Goal: Navigation & Orientation: Find specific page/section

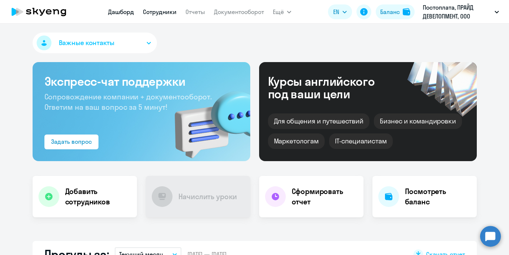
click at [161, 11] on link "Сотрудники" at bounding box center [160, 11] width 34 height 7
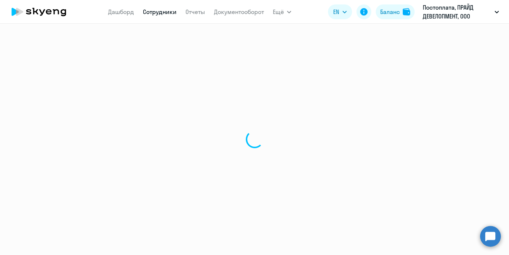
select select "30"
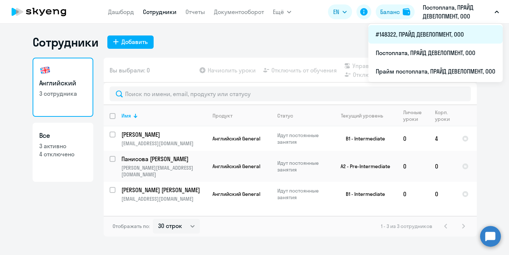
click at [423, 32] on li "#148322, ПРАЙД ДЕВЕЛОПМЕНТ, ООО" at bounding box center [435, 34] width 134 height 19
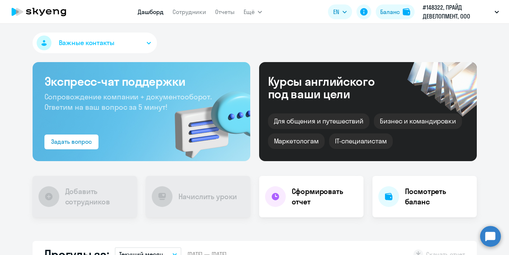
click at [181, 17] on nav "Дашборд Сотрудники Отчеты" at bounding box center [186, 11] width 97 height 15
click at [181, 13] on link "Сотрудники" at bounding box center [189, 11] width 34 height 7
select select "30"
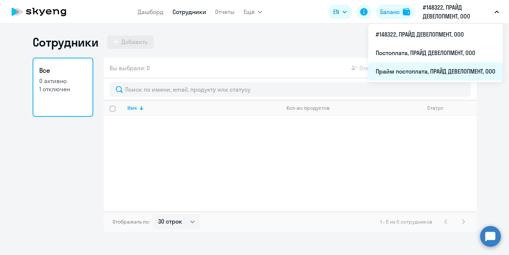
click at [440, 67] on li "Прайм постоплата, ПРАЙД ДЕВЕЛОПМЕНТ, ООО" at bounding box center [435, 71] width 134 height 19
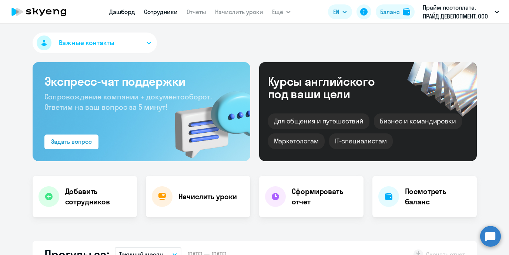
click at [161, 13] on link "Сотрудники" at bounding box center [161, 11] width 34 height 7
select select "30"
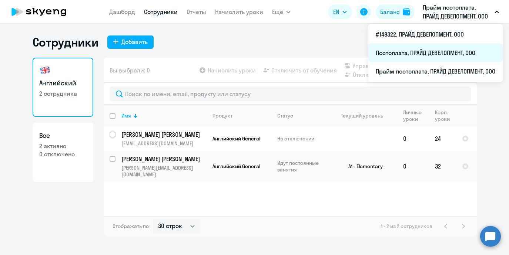
click at [431, 55] on li "Постоплата, ПРАЙД ДЕВЕЛОПМЕНТ, ООО" at bounding box center [435, 53] width 134 height 19
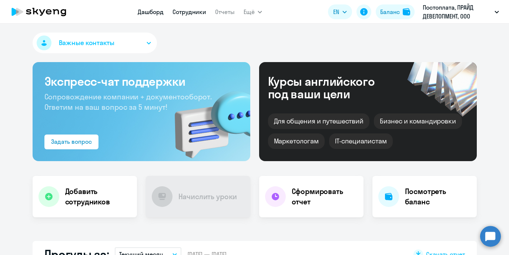
click at [190, 13] on link "Сотрудники" at bounding box center [189, 11] width 34 height 7
select select "30"
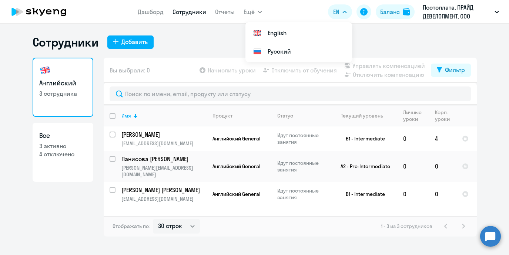
click at [200, 41] on div "Сотрудники Добавить" at bounding box center [255, 42] width 444 height 15
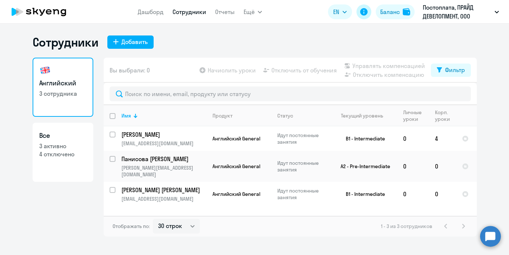
click at [363, 14] on icon at bounding box center [363, 11] width 7 height 7
click at [167, 37] on div "Сотрудники Добавить" at bounding box center [255, 42] width 444 height 15
click at [381, 14] on div "Баланс" at bounding box center [390, 11] width 20 height 9
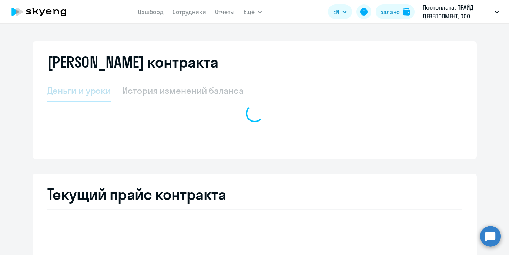
select select "english_adult_not_native_speaker"
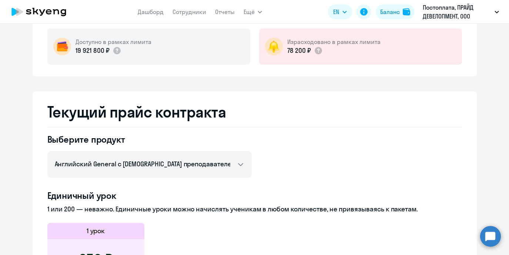
scroll to position [30, 0]
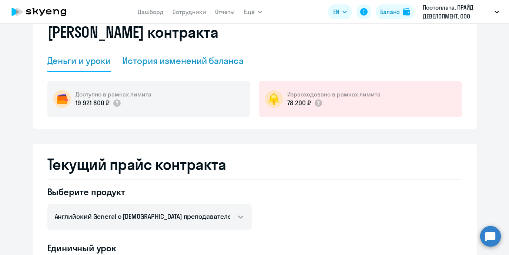
click at [222, 62] on div "История изменений баланса" at bounding box center [182, 61] width 121 height 12
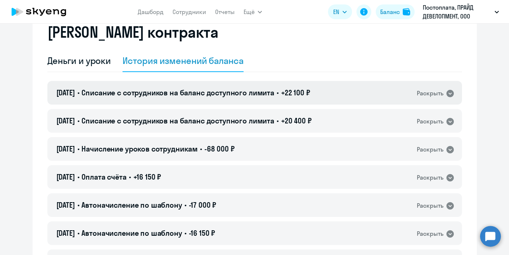
scroll to position [0, 0]
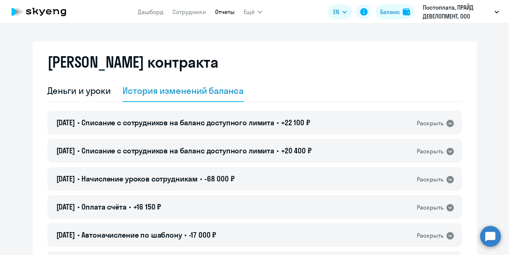
click at [223, 13] on link "Отчеты" at bounding box center [225, 11] width 20 height 7
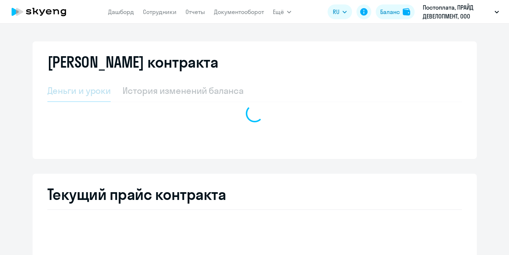
select select "english_adult_not_native_speaker"
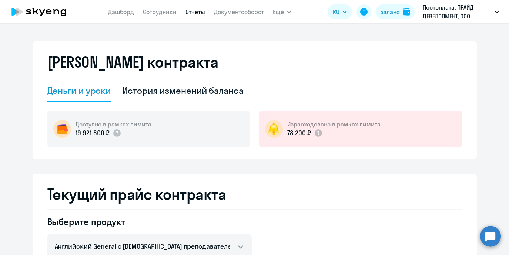
click at [194, 12] on link "Отчеты" at bounding box center [195, 11] width 20 height 7
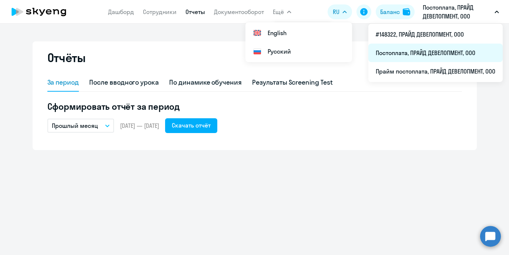
click at [423, 53] on li "Постоплата, ПРАЙД ДЕВЕЛОПМЕНТ, ООО" at bounding box center [435, 53] width 134 height 19
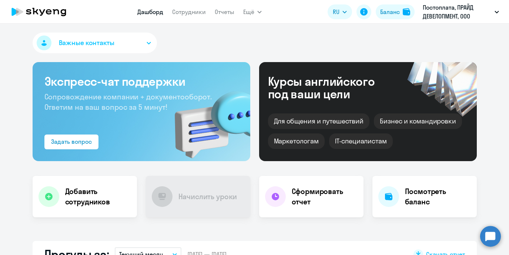
select select "30"
click at [150, 40] on button "Важные контакты" at bounding box center [95, 43] width 124 height 21
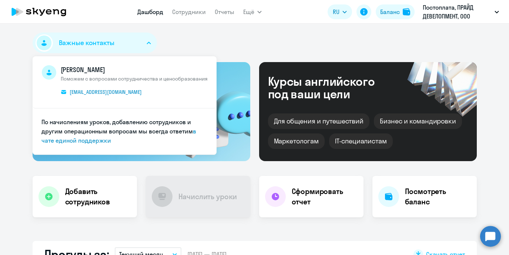
click at [243, 41] on div "Важные контакты Роман Просянов Поможем с вопросами сотрудничества и ценообразов…" at bounding box center [255, 45] width 444 height 24
